Goal: Information Seeking & Learning: Learn about a topic

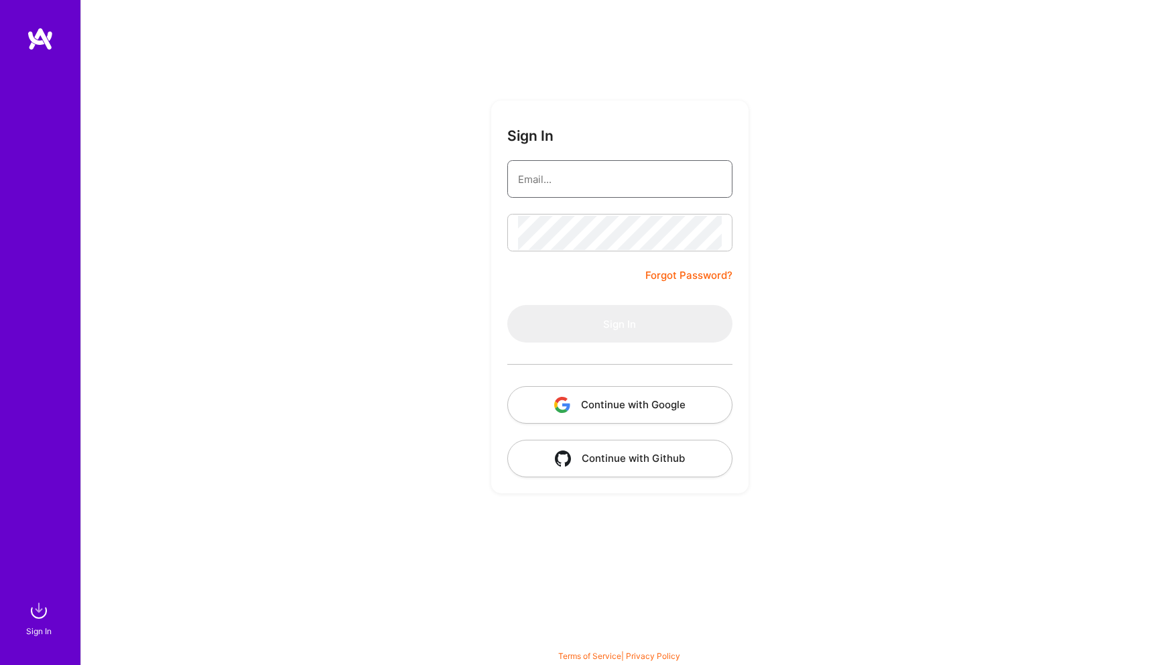
type input "info@codehopper.nl"
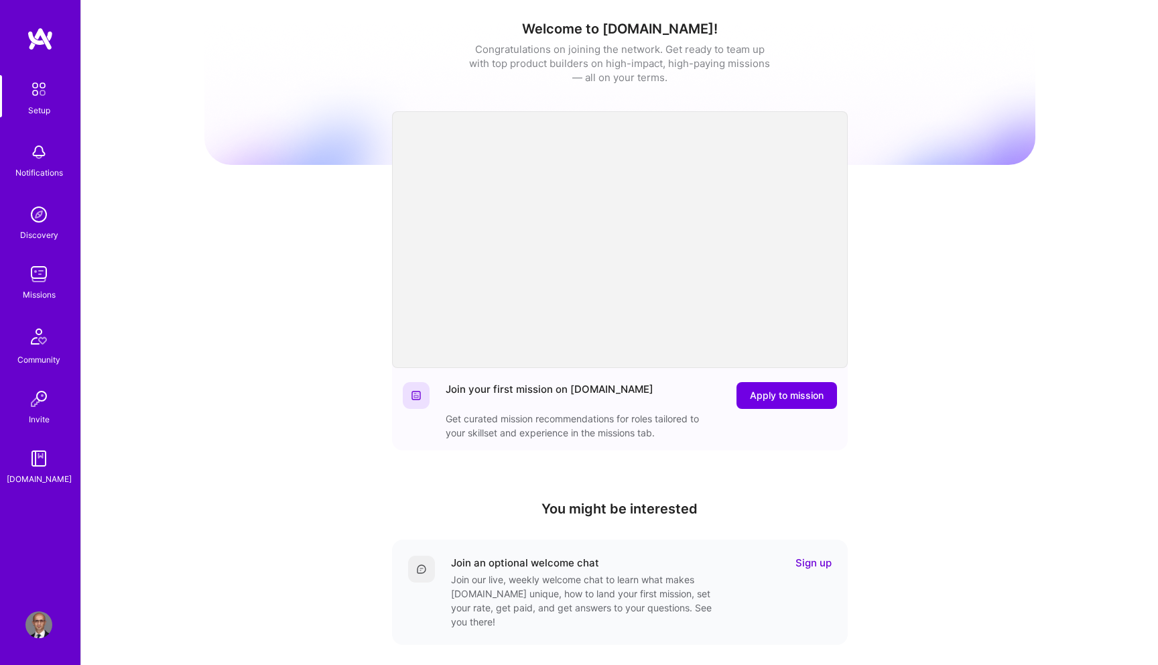
click at [40, 281] on img at bounding box center [38, 274] width 27 height 27
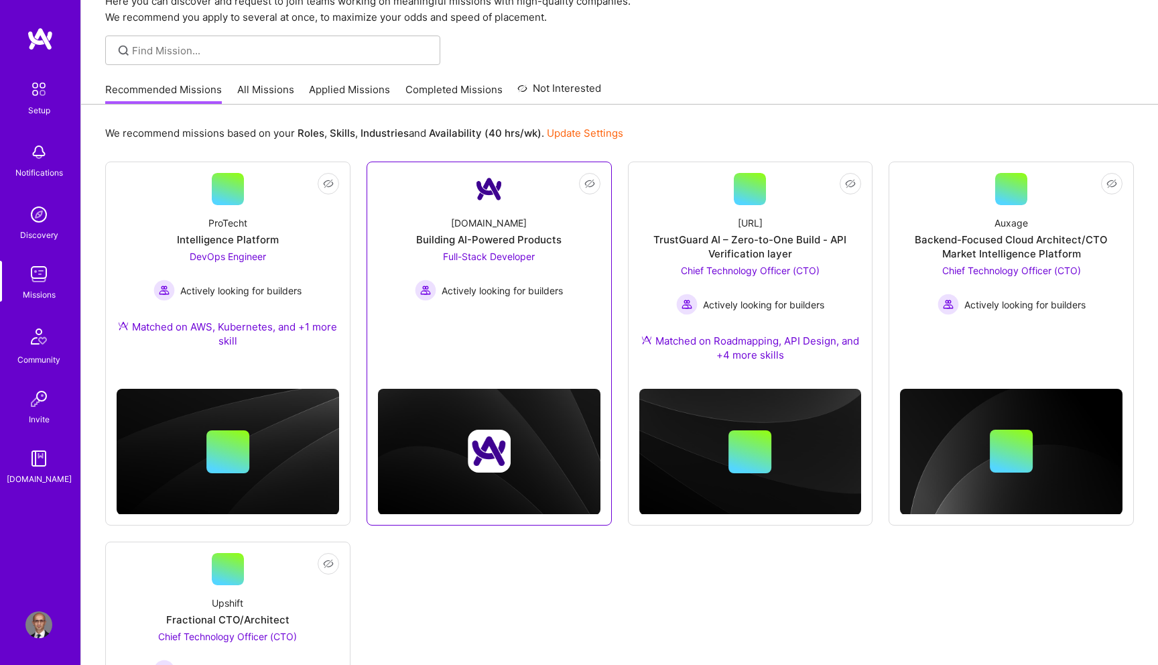
scroll to position [72, 0]
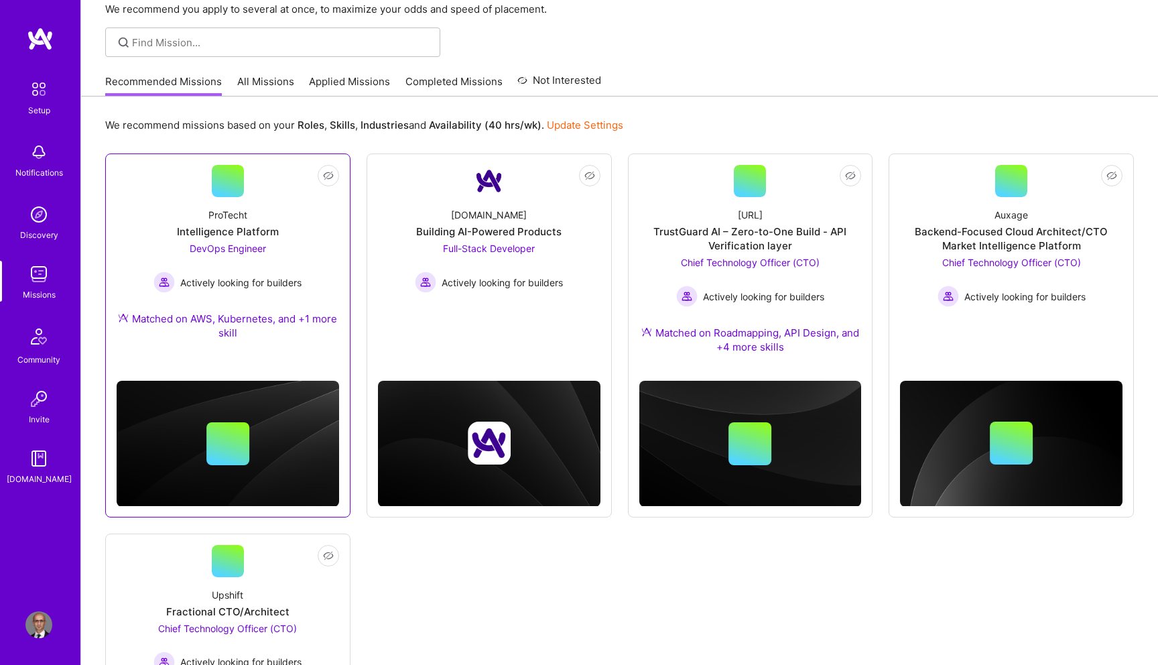
click at [241, 246] on span "DevOps Engineer" at bounding box center [228, 248] width 76 height 11
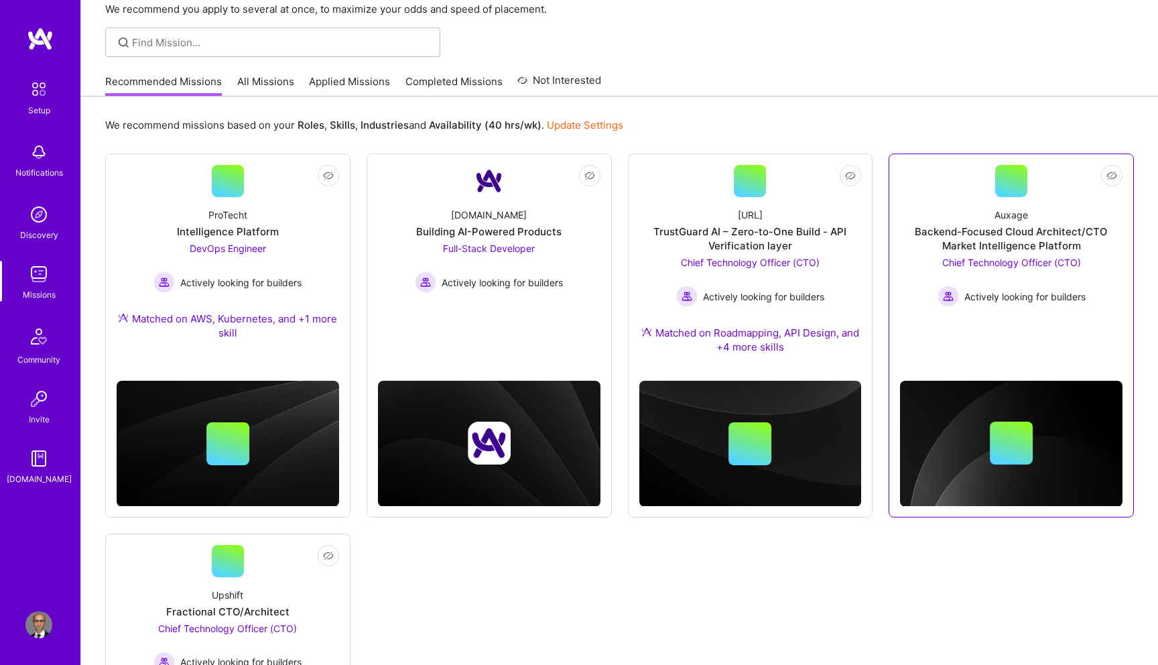
click at [970, 263] on span "Chief Technology Officer (CTO)" at bounding box center [1011, 262] width 139 height 11
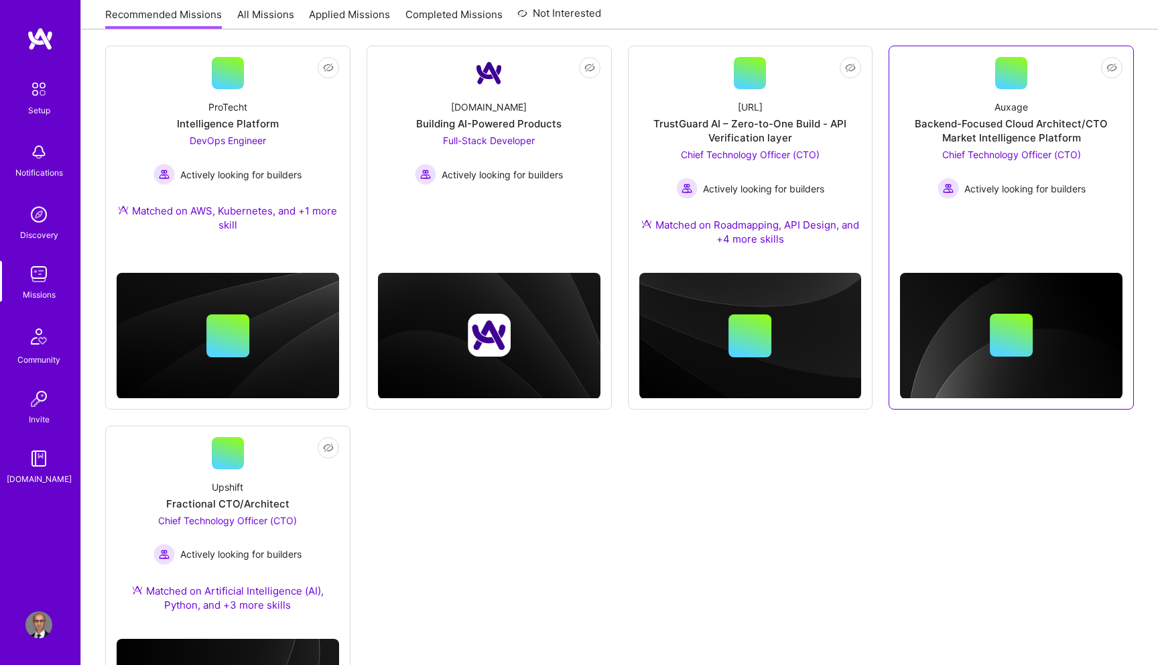
scroll to position [322, 0]
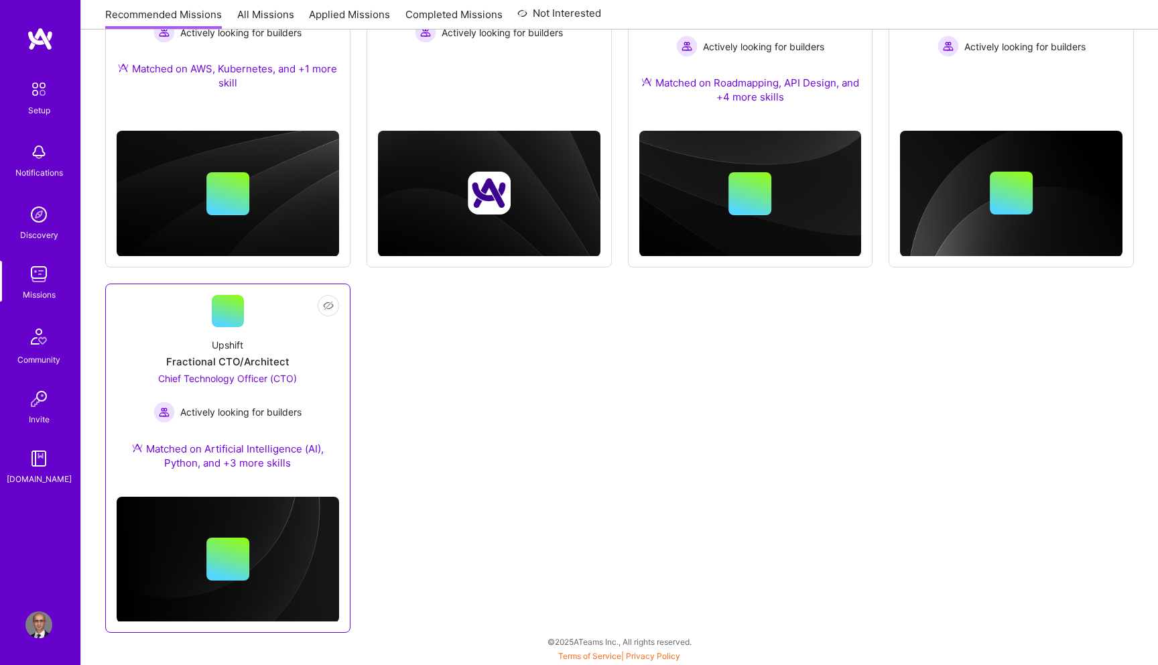
click at [275, 378] on span "Chief Technology Officer (CTO)" at bounding box center [227, 378] width 139 height 11
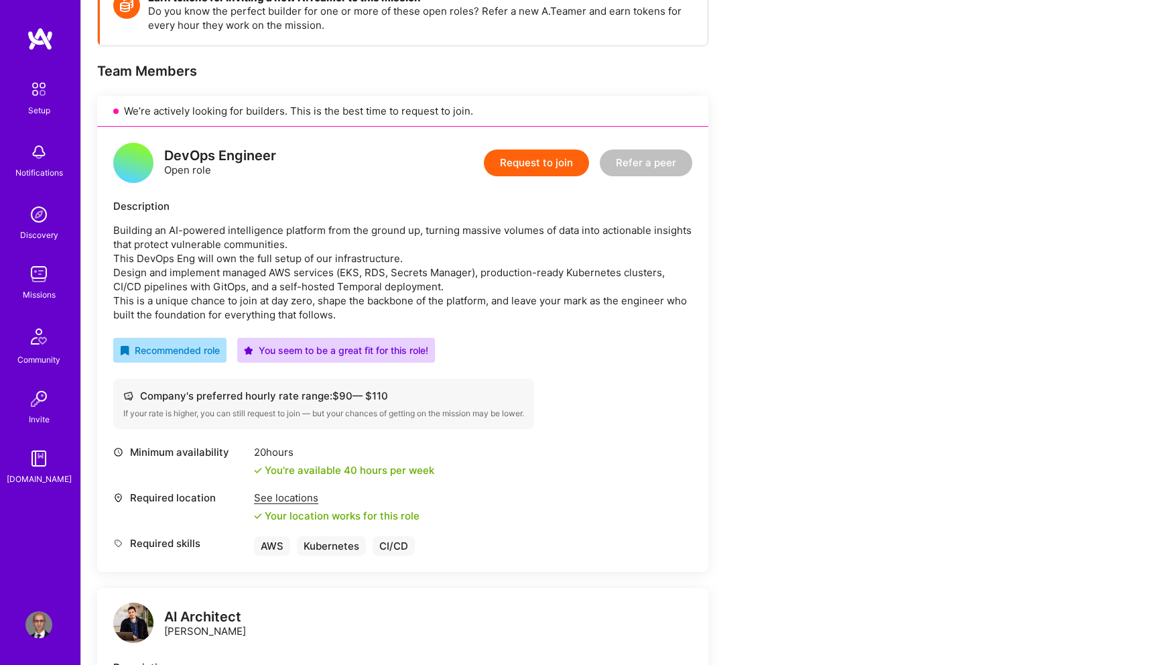
scroll to position [224, 0]
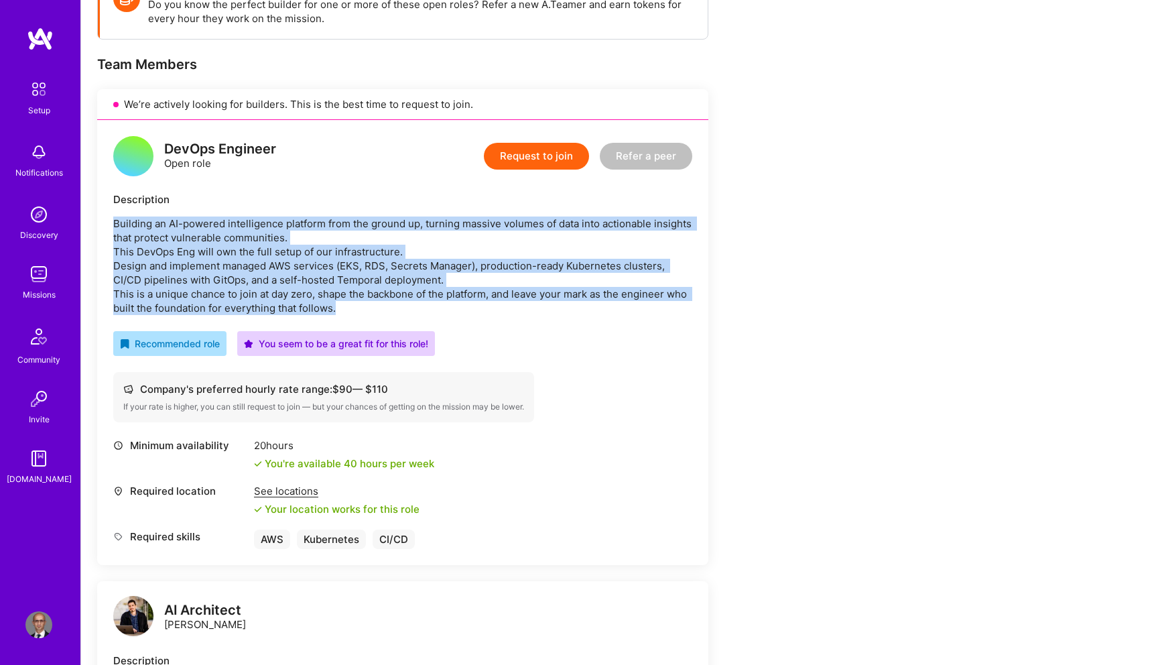
drag, startPoint x: 371, startPoint y: 308, endPoint x: 120, endPoint y: 214, distance: 268.4
click at [120, 214] on div "Description Building an AI-powered intelligence platform from the ground up, tu…" at bounding box center [402, 253] width 579 height 123
click at [517, 261] on p "Building an AI-powered intelligence platform from the ground up, turning massiv…" at bounding box center [402, 265] width 579 height 98
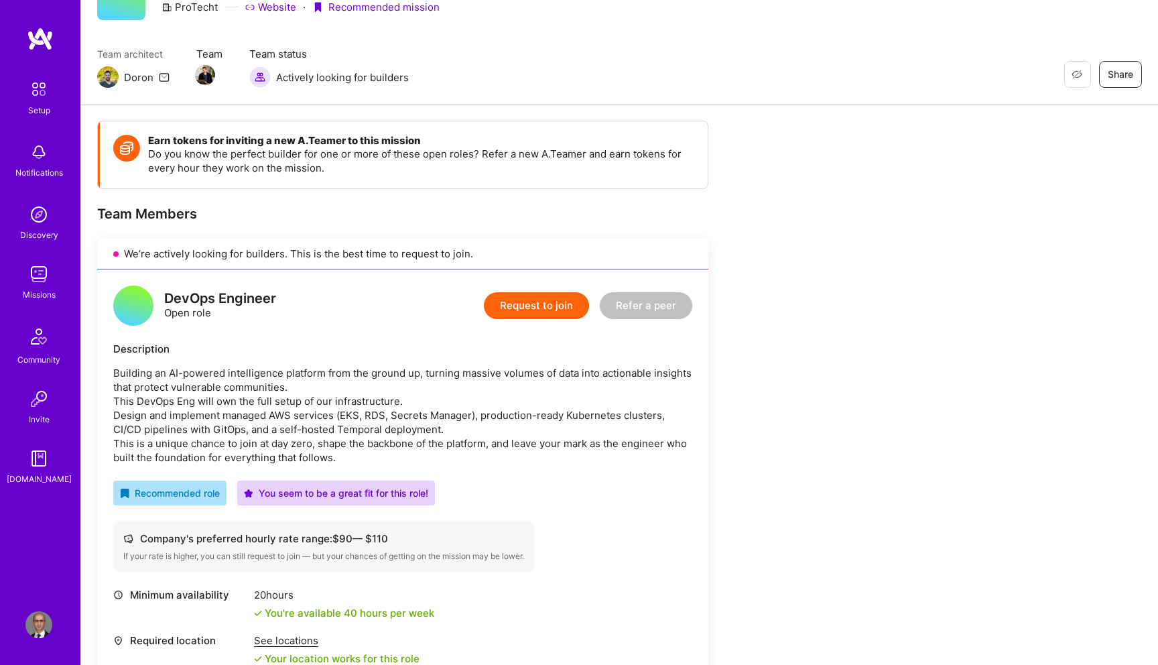
scroll to position [74, 0]
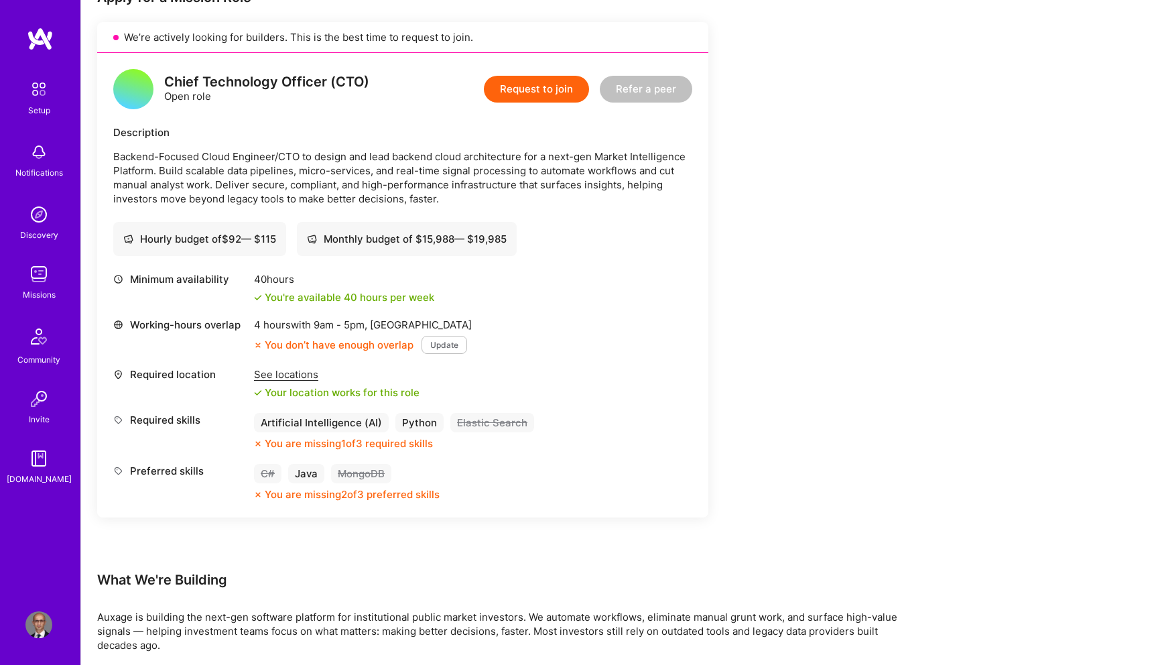
scroll to position [293, 0]
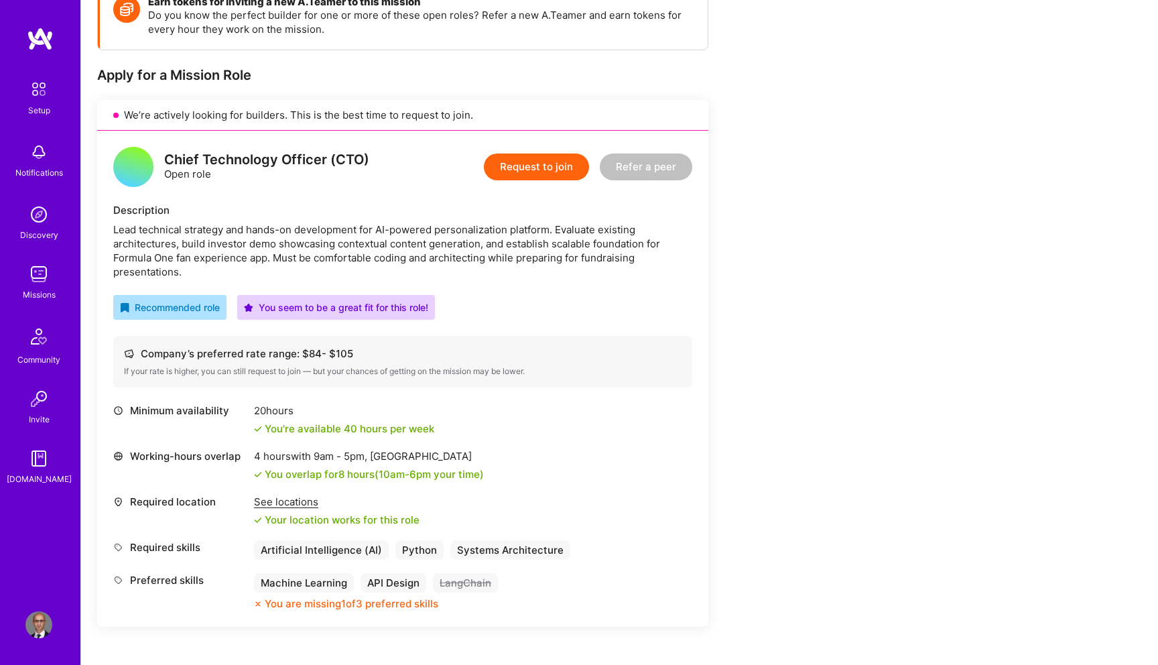
scroll to position [219, 0]
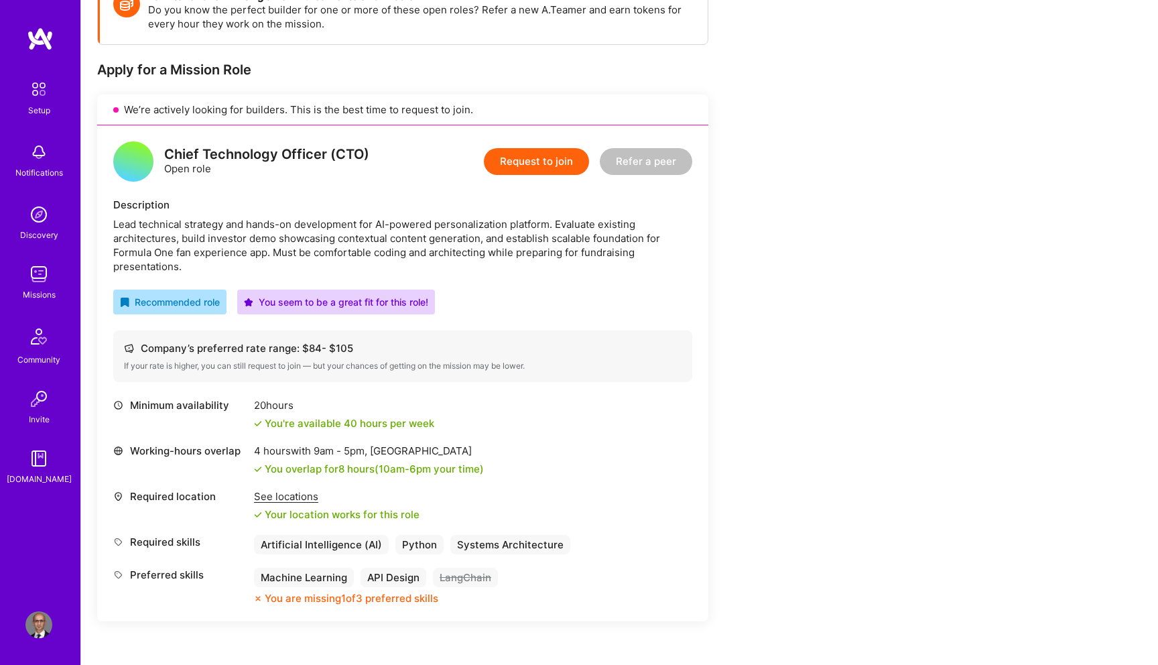
click at [196, 237] on div "Lead technical strategy and hands-on development for AI-powered personalization…" at bounding box center [402, 245] width 579 height 56
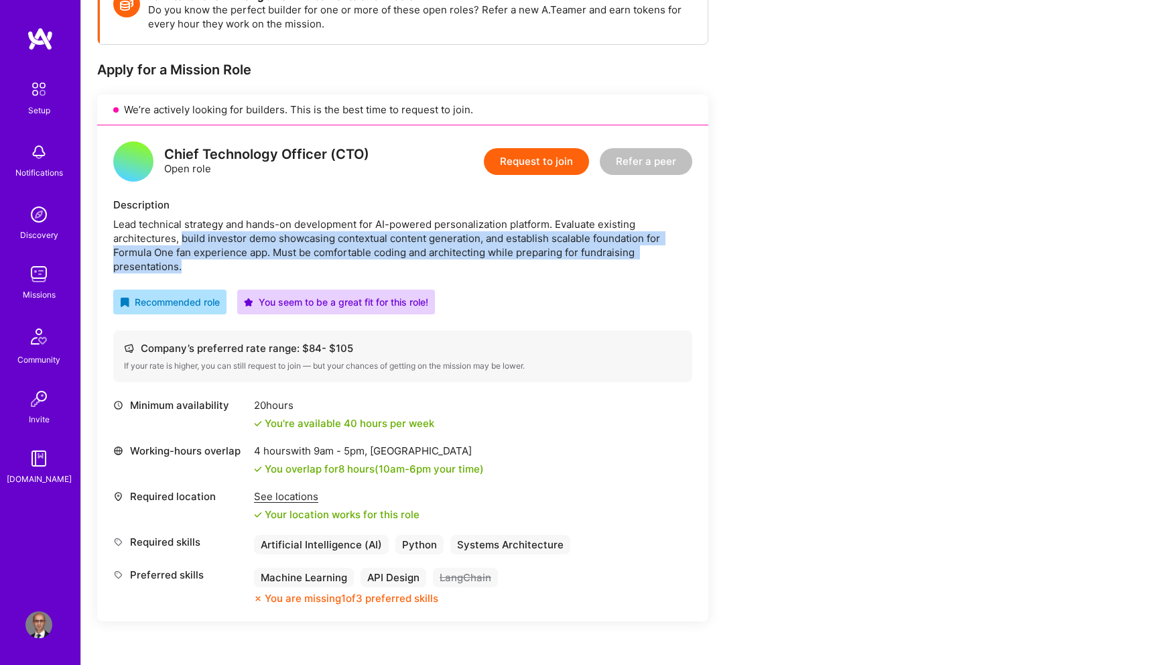
drag, startPoint x: 196, startPoint y: 237, endPoint x: 476, endPoint y: 271, distance: 282.2
click at [476, 271] on div "Lead technical strategy and hands-on development for AI-powered personalization…" at bounding box center [402, 245] width 579 height 56
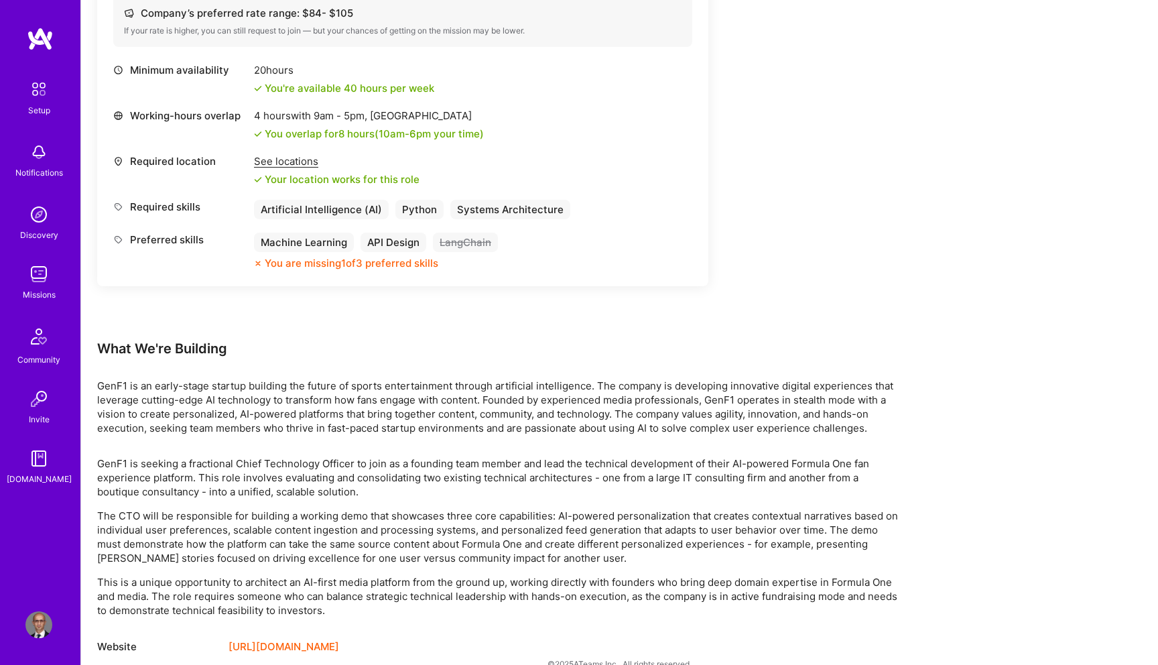
scroll to position [576, 0]
